Goal: Task Accomplishment & Management: Complete application form

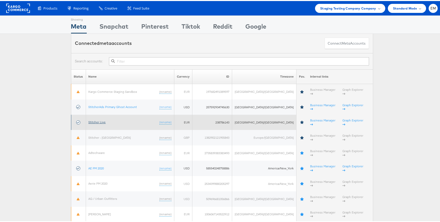
click at [98, 119] on link "Stitcher Live" at bounding box center [97, 121] width 17 height 4
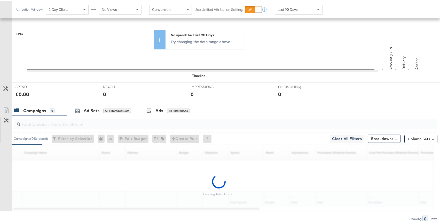
scroll to position [166, 0]
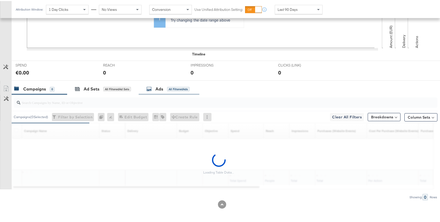
click at [158, 88] on div "Ads" at bounding box center [160, 88] width 8 height 6
click at [34, 88] on div "Campaigns" at bounding box center [34, 88] width 23 height 6
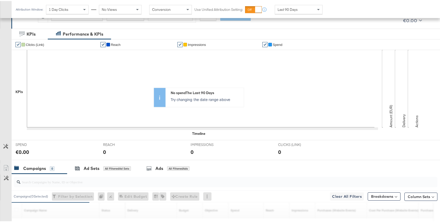
scroll to position [0, 0]
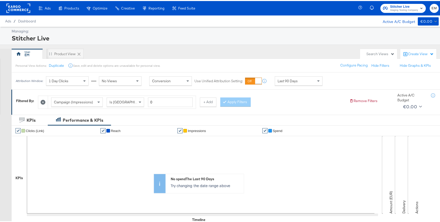
click at [278, 75] on div "Attribution Window: 1 Day Clicks No Views Conversion Use Unified Attribution Se…" at bounding box center [171, 80] width 318 height 17
click at [283, 80] on span "Last 90 Days" at bounding box center [288, 80] width 20 height 5
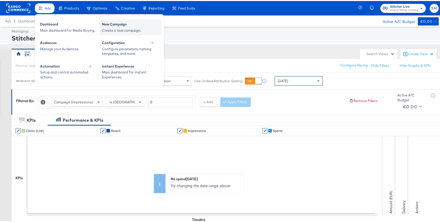
click at [114, 29] on div "Create a new campaign." at bounding box center [130, 29] width 57 height 5
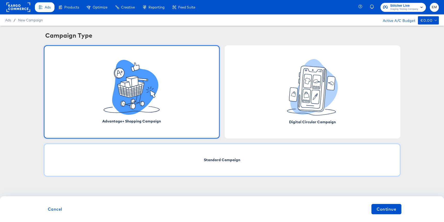
click at [231, 153] on div "Standard Campaign" at bounding box center [222, 160] width 357 height 33
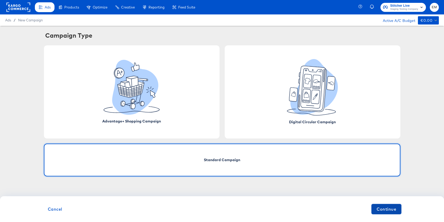
click at [377, 207] on span "Continue" at bounding box center [387, 209] width 20 height 7
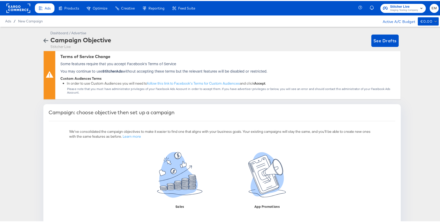
scroll to position [88, 0]
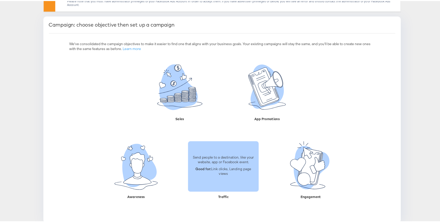
click at [207, 173] on div "Send people to a destination, like your website, app or Facebook event. Good fo…" at bounding box center [223, 165] width 71 height 29
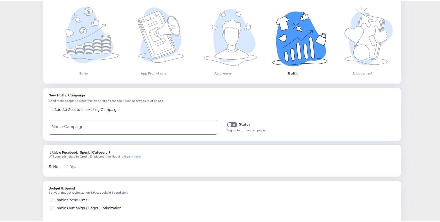
scroll to position [180, 0]
